Goal: Find specific page/section: Find specific page/section

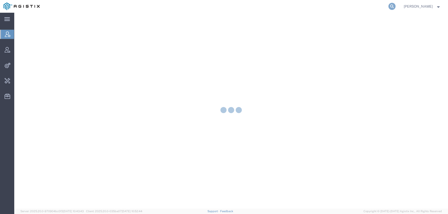
click at [395, 7] on icon at bounding box center [391, 6] width 7 height 7
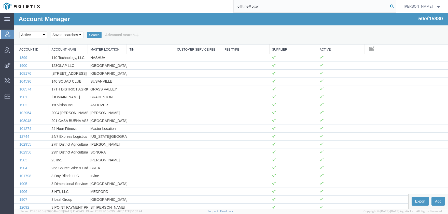
type input "offline@pgw"
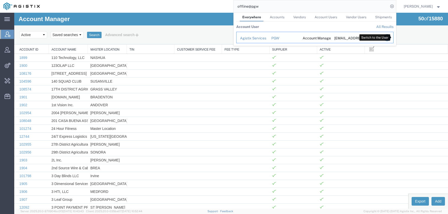
click at [390, 35] on icon "Search Results" at bounding box center [386, 37] width 7 height 7
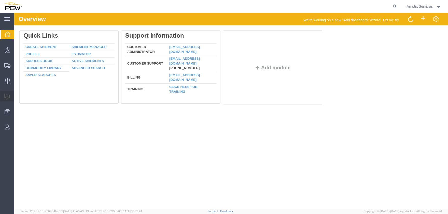
click at [0, 0] on span "Saved Reports" at bounding box center [0, 0] width 0 height 0
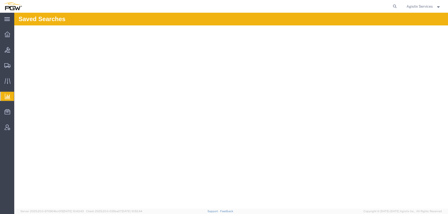
click at [0, 0] on span "Saved Reports" at bounding box center [0, 0] width 0 height 0
